Goal: Obtain resource: Obtain resource

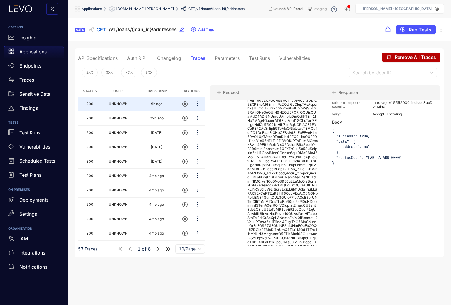
scroll to position [119, 0]
click at [141, 55] on div "Auth & PII" at bounding box center [137, 58] width 21 height 12
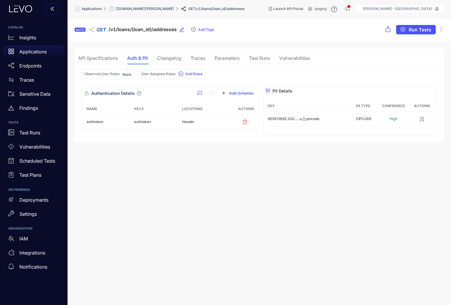
click at [233, 58] on div "Parameters" at bounding box center [227, 57] width 25 height 5
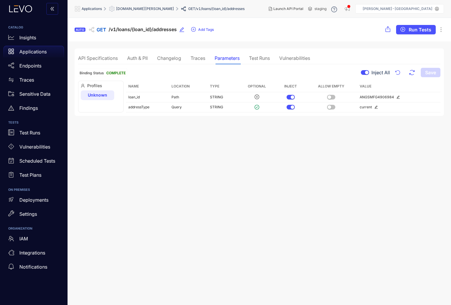
click at [197, 58] on div "Traces" at bounding box center [197, 57] width 15 height 5
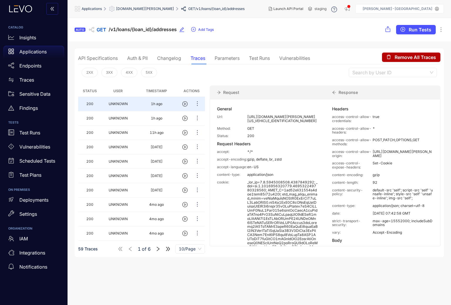
scroll to position [10, 0]
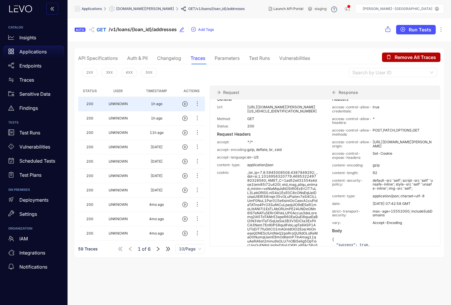
click at [134, 58] on div "Auth & PII" at bounding box center [137, 57] width 21 height 5
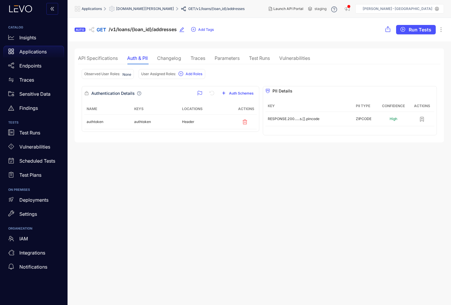
click at [91, 56] on div "API Specifications" at bounding box center [98, 57] width 40 height 5
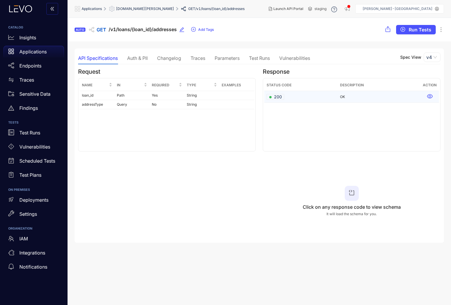
click at [432, 97] on icon at bounding box center [430, 96] width 6 height 4
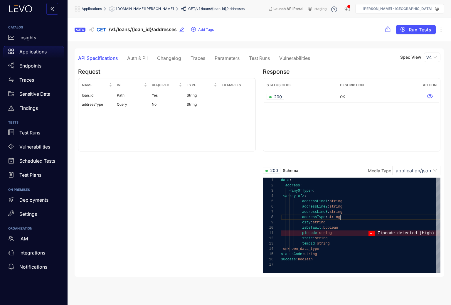
click at [339, 218] on span "string" at bounding box center [333, 217] width 13 height 4
click at [312, 211] on span "addressLine3" at bounding box center [314, 212] width 25 height 4
click at [305, 208] on span "addressLine2" at bounding box center [314, 207] width 25 height 4
click at [260, 200] on div "**********" at bounding box center [351, 170] width 185 height 205
click at [149, 7] on span "[DOMAIN_NAME][PERSON_NAME]" at bounding box center [145, 9] width 58 height 4
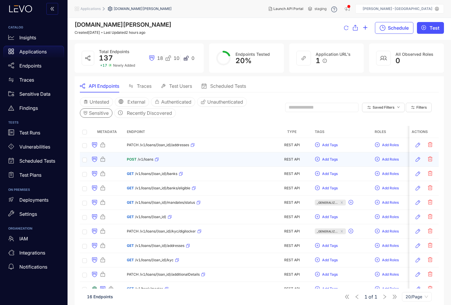
scroll to position [1, 0]
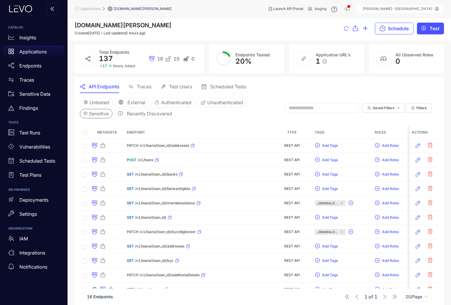
click at [103, 113] on span "Sensitive" at bounding box center [99, 113] width 20 height 5
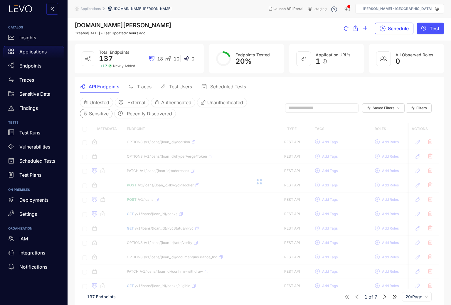
click at [103, 113] on span "Sensitive" at bounding box center [99, 113] width 20 height 5
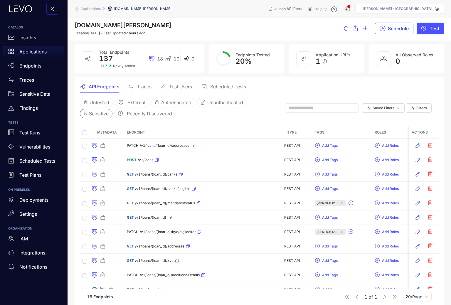
click at [103, 113] on span "Sensitive" at bounding box center [99, 113] width 20 height 5
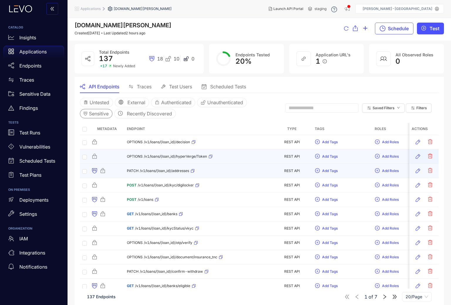
scroll to position [0, 0]
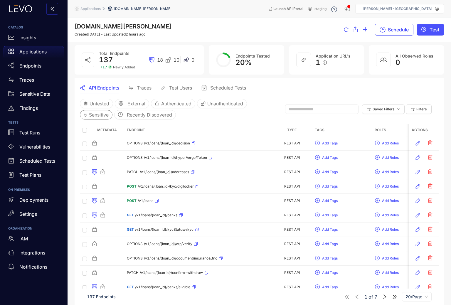
click at [101, 116] on span "Sensitive" at bounding box center [99, 114] width 20 height 5
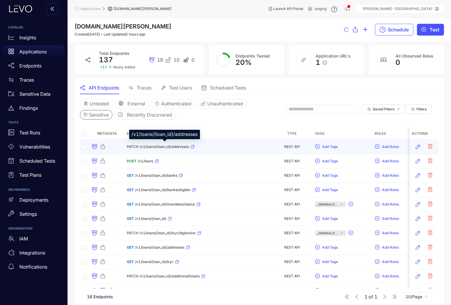
click at [156, 145] on span "/v1/loans/{loan_id}/addresses" at bounding box center [164, 147] width 49 height 4
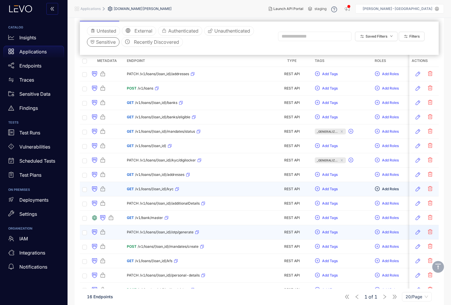
scroll to position [88, 0]
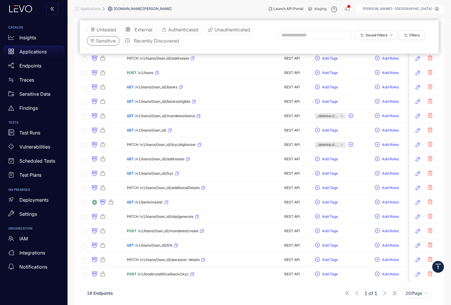
click at [439, 268] on icon "vertical-align-top" at bounding box center [437, 266] width 7 height 7
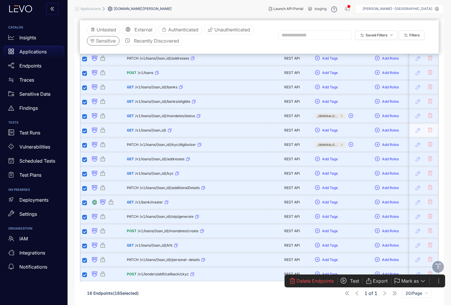
scroll to position [0, 0]
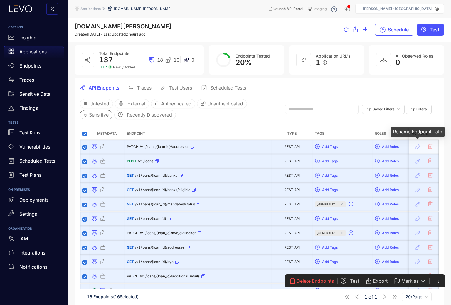
click at [418, 146] on span at bounding box center [417, 146] width 9 height 9
click at [350, 120] on div at bounding box center [259, 121] width 359 height 4
click at [329, 147] on span "Add Tags" at bounding box center [330, 147] width 16 height 4
click at [349, 127] on div "Untested External Authenticated Unauthenticated Sensitive Recently Discovered S…" at bounding box center [259, 111] width 359 height 34
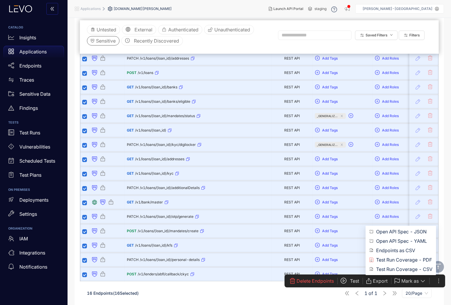
click at [379, 281] on span "Export" at bounding box center [380, 280] width 15 height 5
click at [408, 232] on span "Open API Spec - JSON" at bounding box center [404, 231] width 56 height 6
